Goal: Task Accomplishment & Management: Use online tool/utility

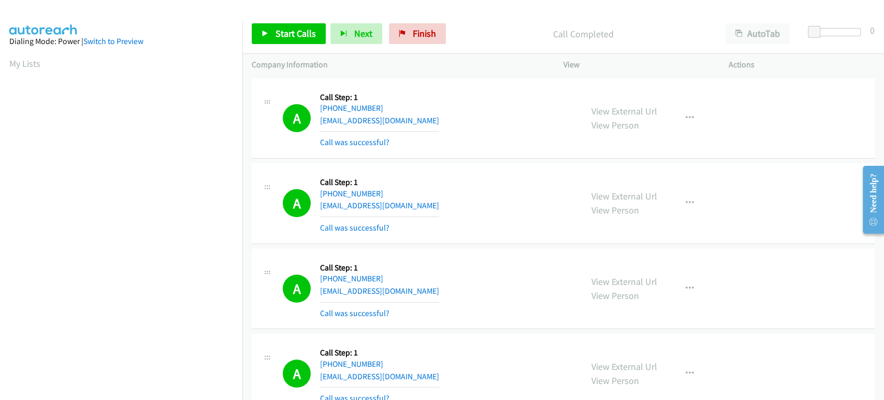
scroll to position [182, 0]
click at [281, 36] on span "Start Calls" at bounding box center [295, 33] width 40 height 12
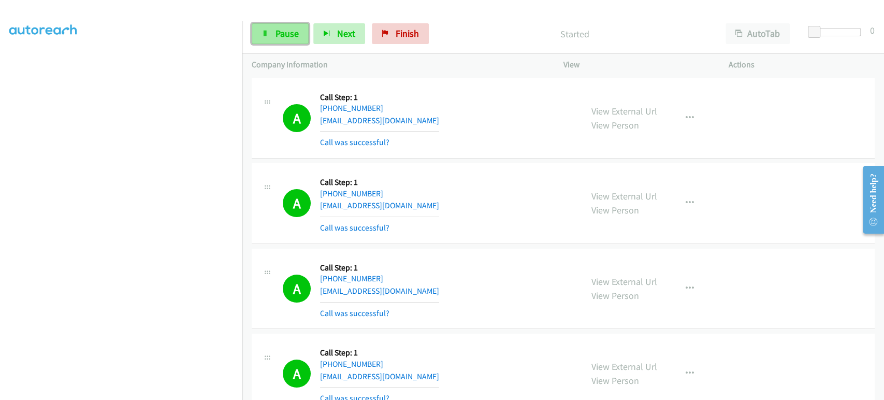
click at [282, 38] on span "Pause" at bounding box center [286, 33] width 23 height 12
click at [330, 38] on button "Next" at bounding box center [356, 33] width 52 height 21
click at [277, 33] on span "Start Calls" at bounding box center [295, 33] width 40 height 12
click at [271, 32] on link "Pause" at bounding box center [280, 33] width 57 height 21
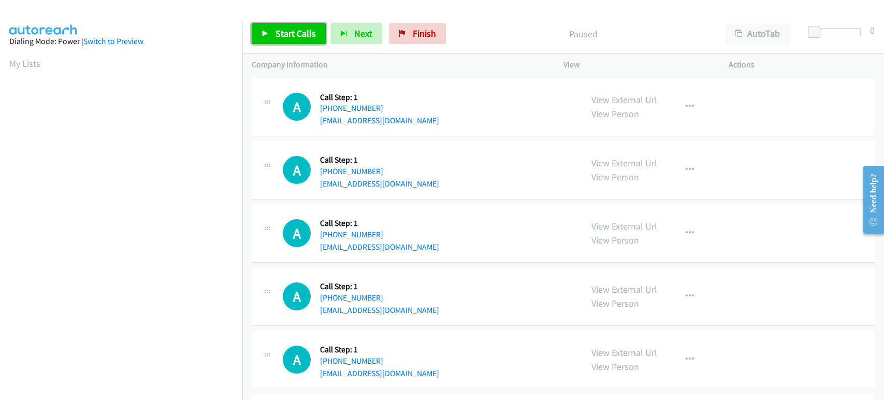
click at [295, 39] on span "Start Calls" at bounding box center [295, 33] width 40 height 12
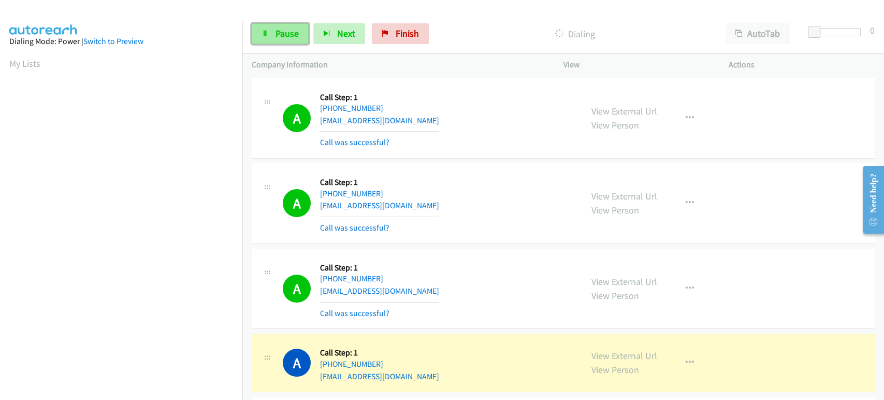
click at [273, 36] on link "Pause" at bounding box center [280, 33] width 57 height 21
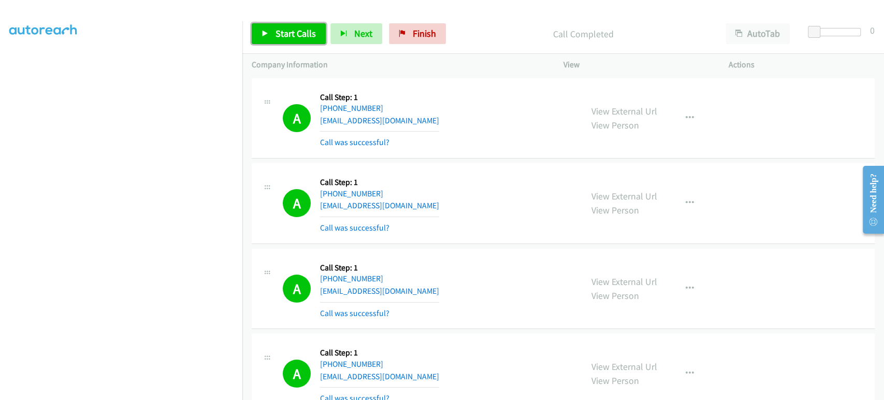
click at [300, 39] on span "Start Calls" at bounding box center [295, 33] width 40 height 12
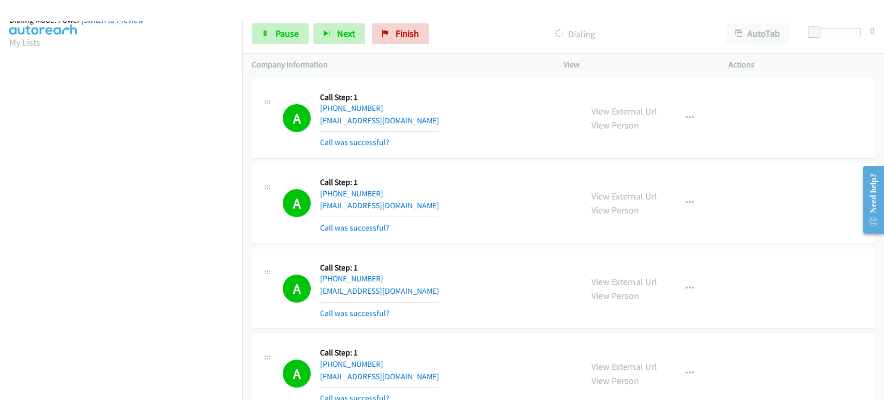
scroll to position [0, 0]
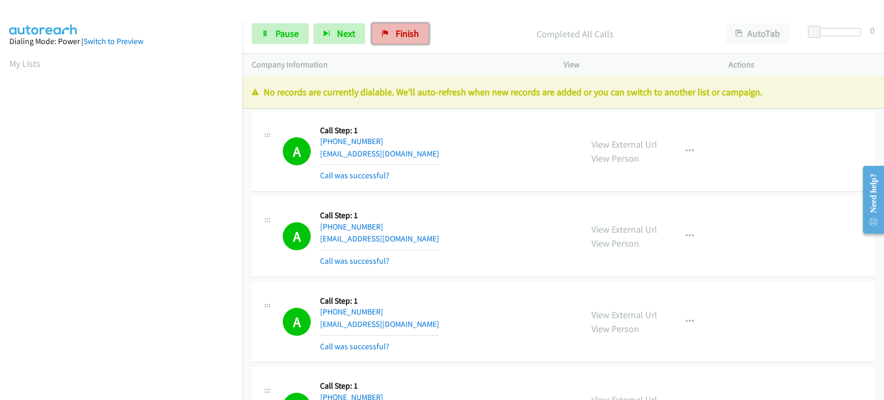
click at [389, 36] on link "Finish" at bounding box center [400, 33] width 57 height 21
